Goal: Task Accomplishment & Management: Use online tool/utility

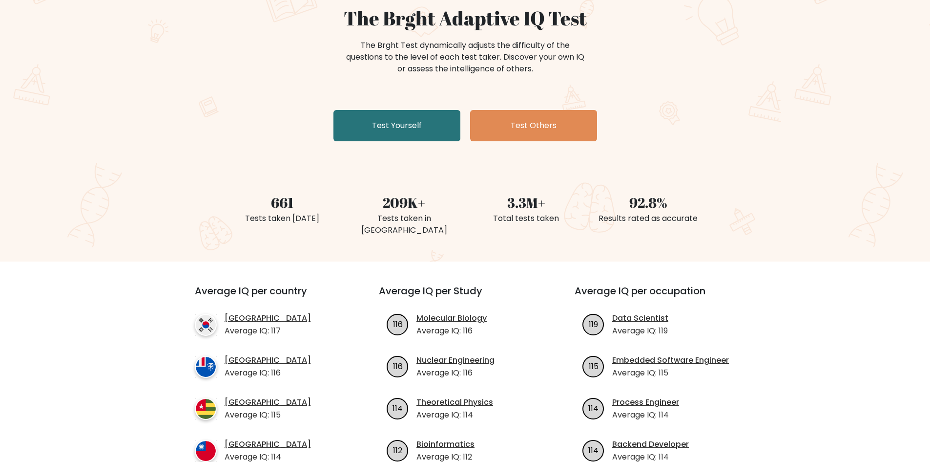
scroll to position [98, 0]
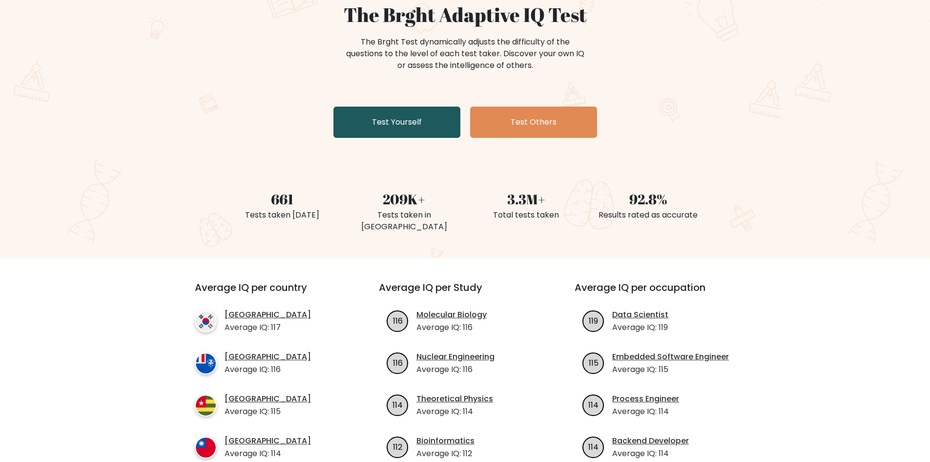
click at [400, 124] on link "Test Yourself" at bounding box center [397, 121] width 127 height 31
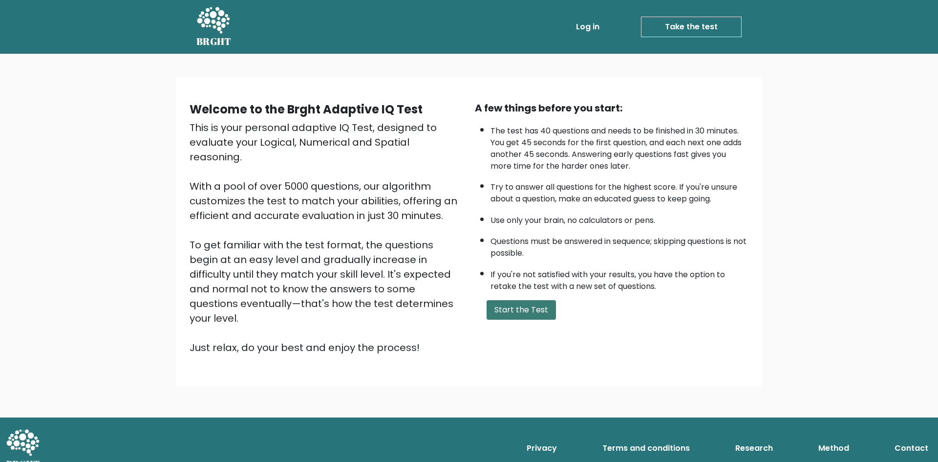
click at [536, 304] on button "Start the Test" at bounding box center [520, 310] width 69 height 20
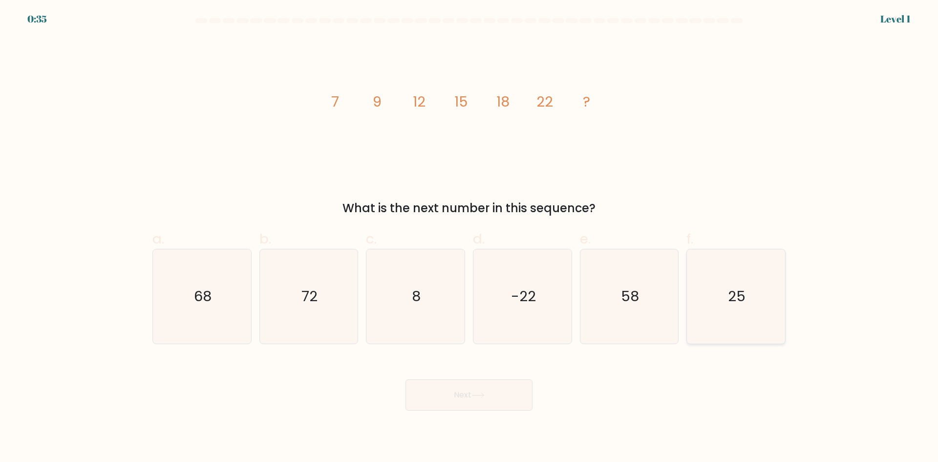
click at [760, 277] on icon "25" at bounding box center [736, 296] width 94 height 94
click at [469, 237] on input "f. 25" at bounding box center [469, 234] width 0 height 6
radio input "true"
click at [483, 396] on icon at bounding box center [477, 394] width 13 height 5
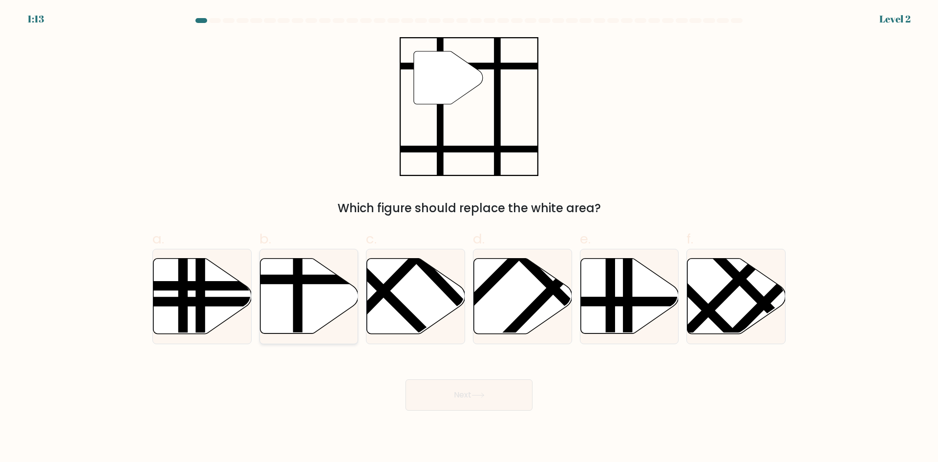
click at [304, 294] on icon at bounding box center [309, 295] width 98 height 75
click at [469, 237] on input "b." at bounding box center [469, 234] width 0 height 6
radio input "true"
click at [448, 398] on button "Next" at bounding box center [468, 394] width 127 height 31
